Goal: Check status: Check status

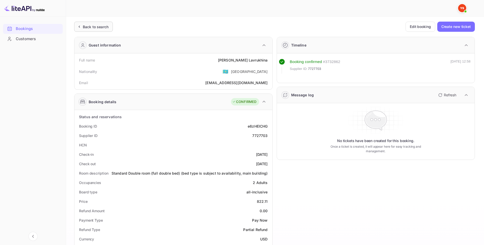
click at [99, 28] on div "Back to search" at bounding box center [96, 26] width 26 height 5
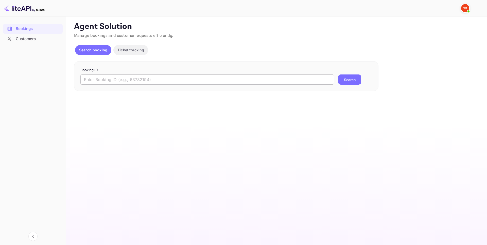
click at [180, 80] on input "text" at bounding box center [207, 79] width 254 height 10
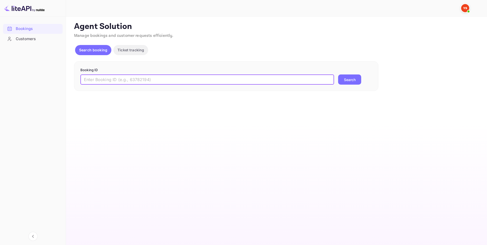
paste input "8410861"
type input "8410861"
click at [351, 80] on button "Search" at bounding box center [349, 79] width 23 height 10
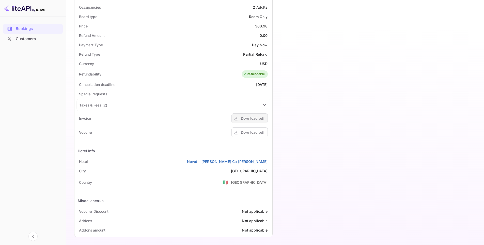
scroll to position [177, 0]
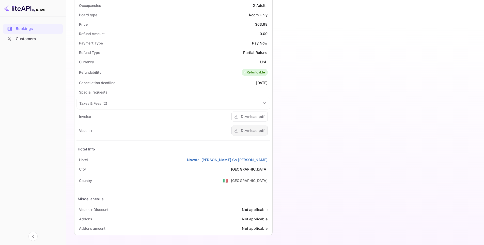
click at [248, 130] on div "Download pdf" at bounding box center [253, 130] width 24 height 5
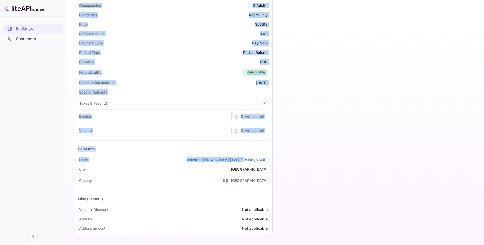
drag, startPoint x: 98, startPoint y: 67, endPoint x: 271, endPoint y: 159, distance: 196.3
click at [271, 159] on div "Ticket Affiliate URL [URL][DOMAIN_NAME] Business partner name Nuitee Travel Cus…" at bounding box center [274, 42] width 405 height 394
copy div "Full name Maksim Lupandin Nationality 🇰🇿 [DEMOGRAPHIC_DATA] Email [EMAIL_ADDRES…"
